Goal: Task Accomplishment & Management: Manage account settings

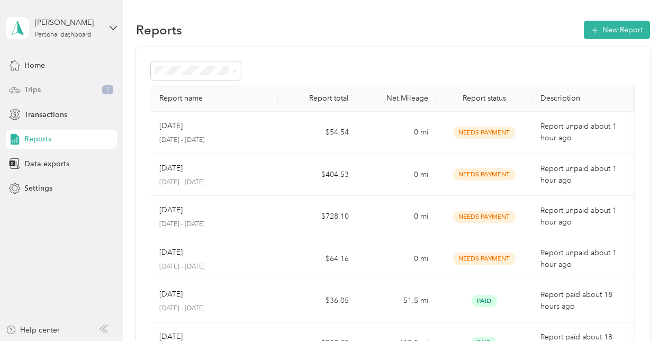
click at [34, 87] on span "Trips" at bounding box center [32, 89] width 16 height 11
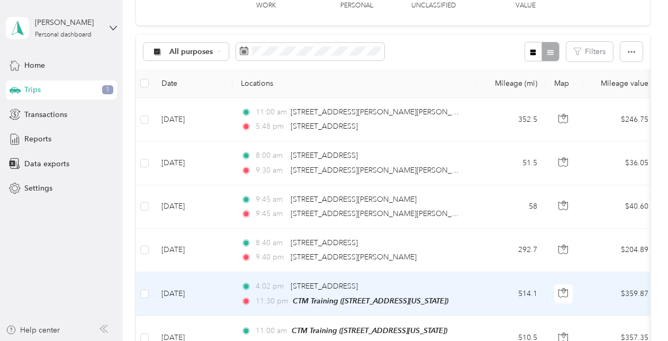
scroll to position [53, 0]
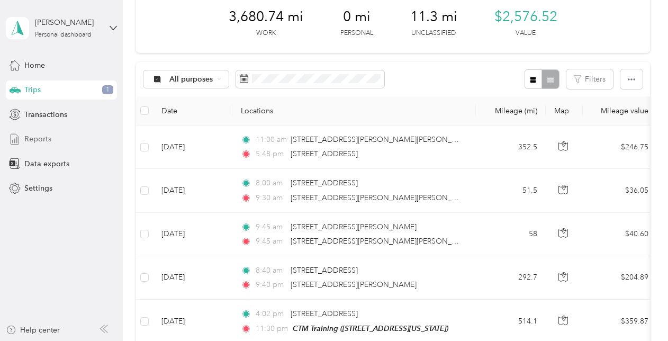
click at [37, 139] on span "Reports" at bounding box center [37, 138] width 27 height 11
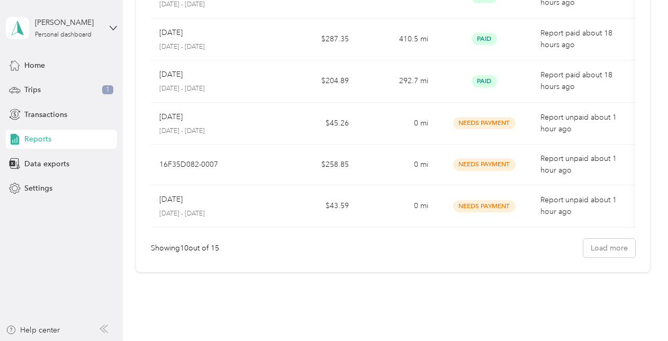
scroll to position [318, 0]
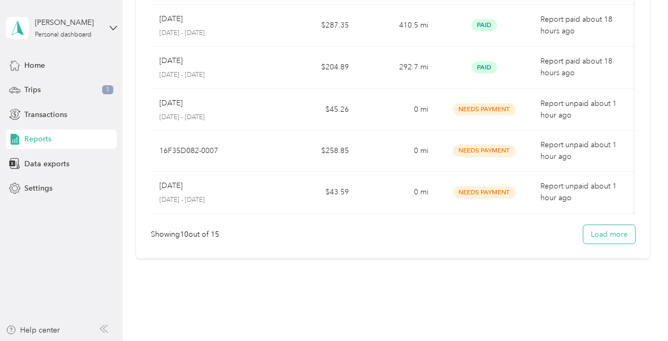
click at [592, 237] on button "Load more" at bounding box center [610, 234] width 52 height 19
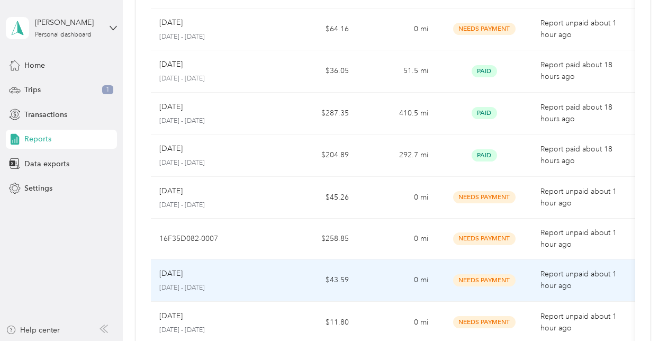
scroll to position [177, 0]
